Goal: Task Accomplishment & Management: Complete application form

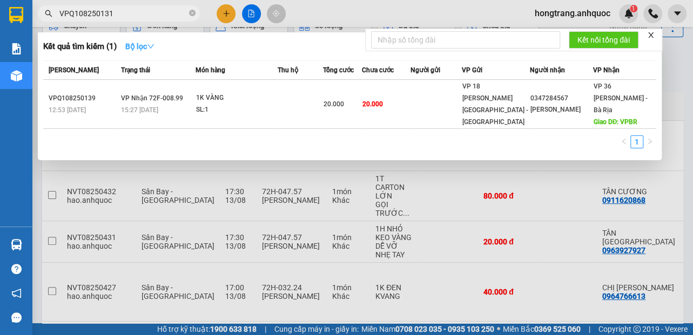
scroll to position [0, 187]
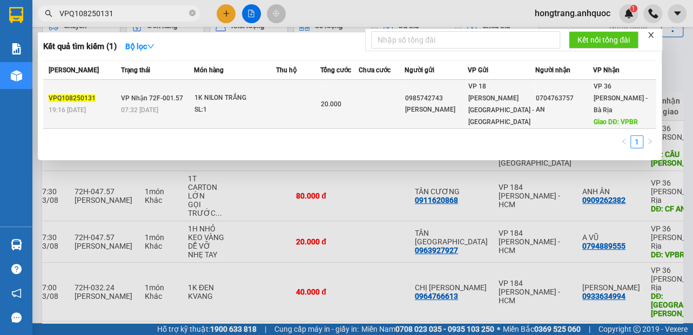
type input "VPQ108250131"
click at [144, 96] on span "VP Nhận 72F-001.57" at bounding box center [151, 99] width 62 height 8
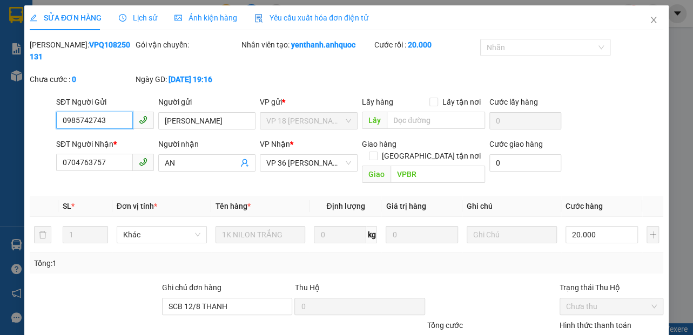
type input "0985742743"
type input "[PERSON_NAME]"
type input "0704763757"
type input "AN"
type input "VPBR"
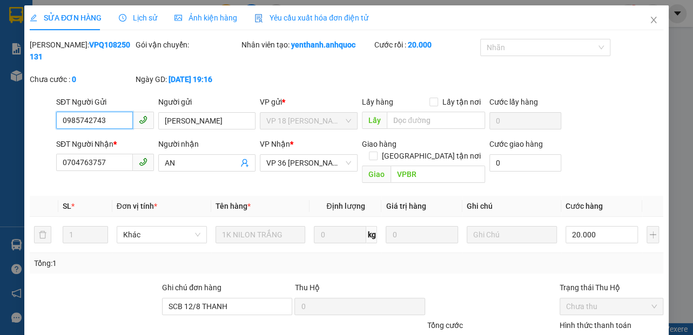
type input "SCB 12/8 THANH"
type input "20.000"
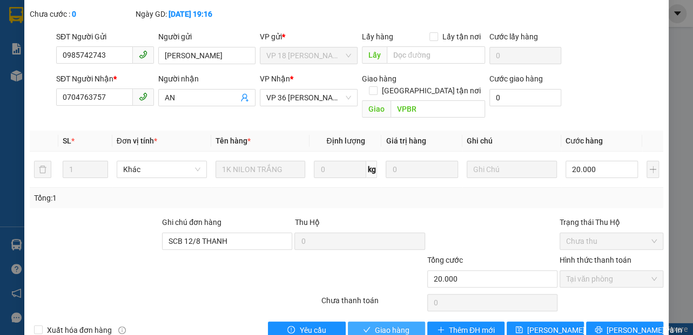
click at [392, 325] on span "Giao hàng" at bounding box center [392, 331] width 35 height 12
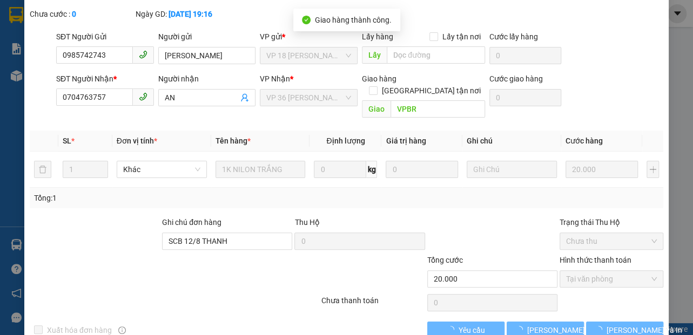
scroll to position [78, 0]
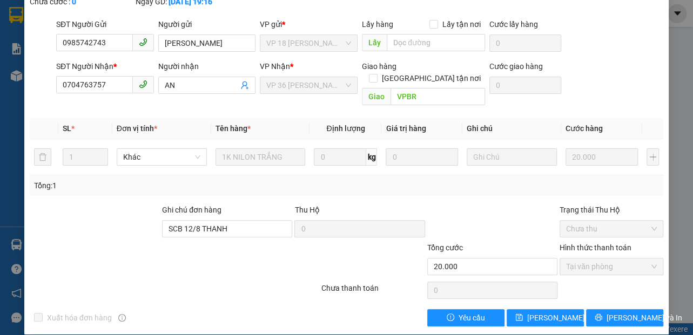
click at [160, 187] on div "Tổng: 1" at bounding box center [151, 186] width 234 height 12
